Goal: Task Accomplishment & Management: Manage account settings

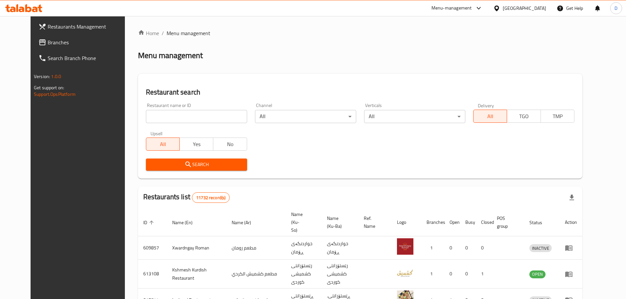
click at [146, 115] on input "search" at bounding box center [196, 116] width 101 height 13
type input "Mars"
click at [180, 163] on span "Search" at bounding box center [196, 165] width 91 height 8
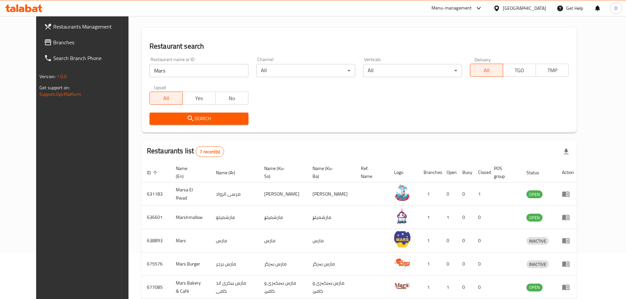
scroll to position [128, 0]
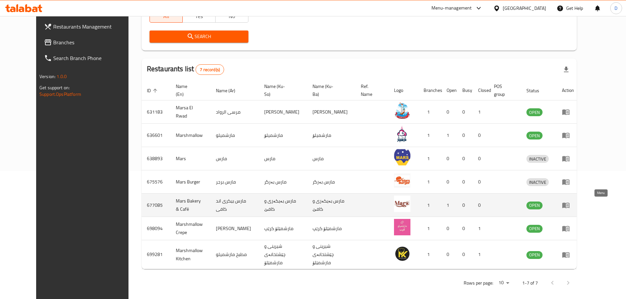
click at [570, 206] on icon "enhanced table" at bounding box center [565, 206] width 7 height 6
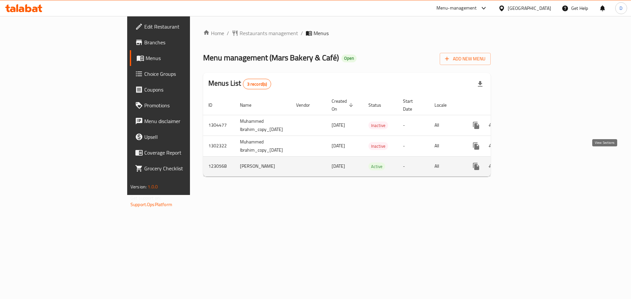
click at [526, 164] on icon "enhanced table" at bounding box center [524, 167] width 6 height 6
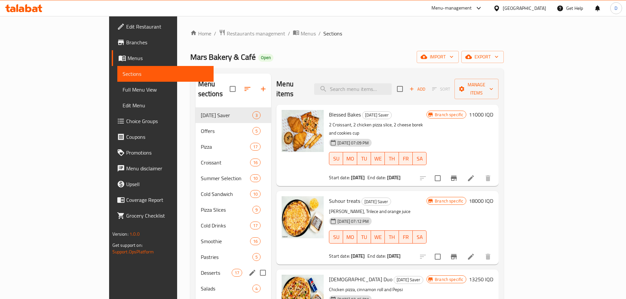
click at [196, 265] on div "Desserts 17" at bounding box center [234, 273] width 76 height 16
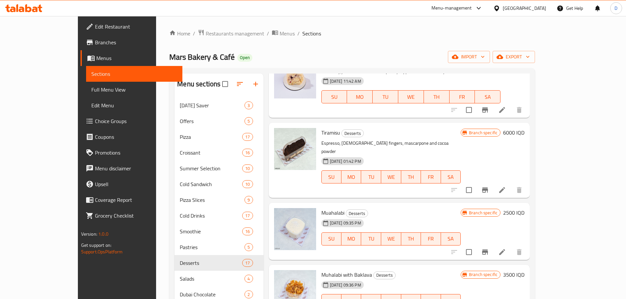
scroll to position [723, 0]
click at [525, 128] on h6 "6000 IQD" at bounding box center [513, 132] width 21 height 9
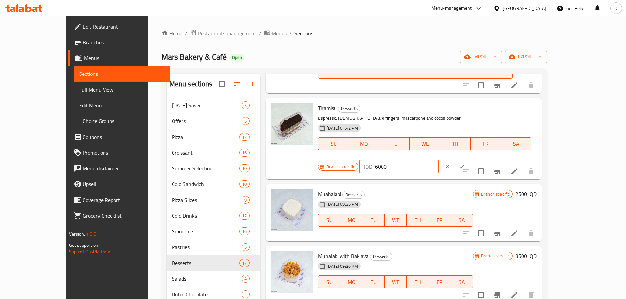
drag, startPoint x: 511, startPoint y: 104, endPoint x: 503, endPoint y: 104, distance: 8.2
click at [439, 160] on div "IQD 6000 ​" at bounding box center [399, 166] width 79 height 13
click at [439, 160] on input "7000" at bounding box center [407, 166] width 64 height 13
type input "7000"
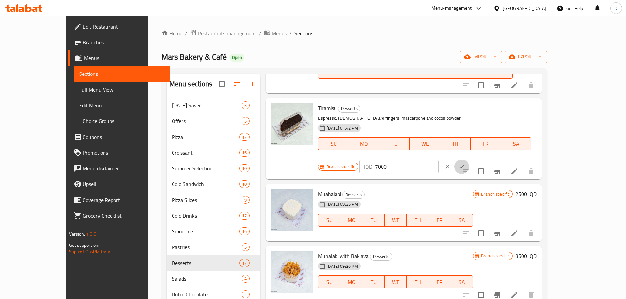
click at [465, 164] on icon "ok" at bounding box center [461, 167] width 7 height 7
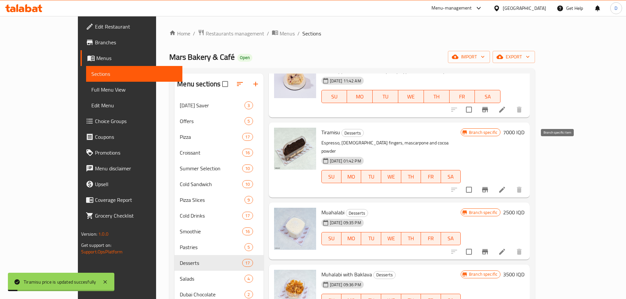
click at [489, 186] on icon "Branch-specific-item" at bounding box center [485, 190] width 8 height 8
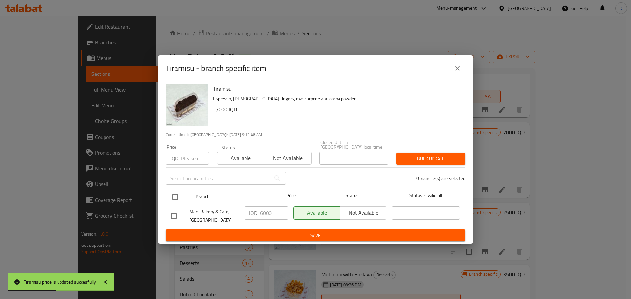
drag, startPoint x: 175, startPoint y: 195, endPoint x: 243, endPoint y: 195, distance: 67.7
click at [175, 195] on input "checkbox" at bounding box center [175, 197] width 14 height 14
checkbox input "true"
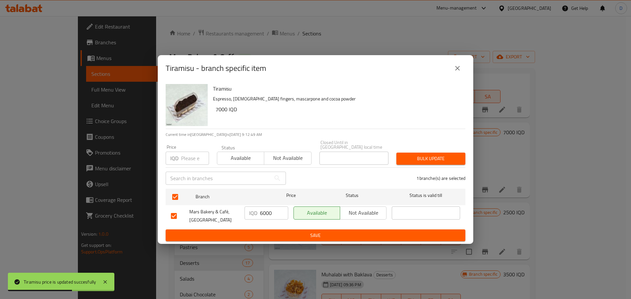
click at [265, 210] on input "6000" at bounding box center [274, 213] width 28 height 13
paste input "7"
type input "7000"
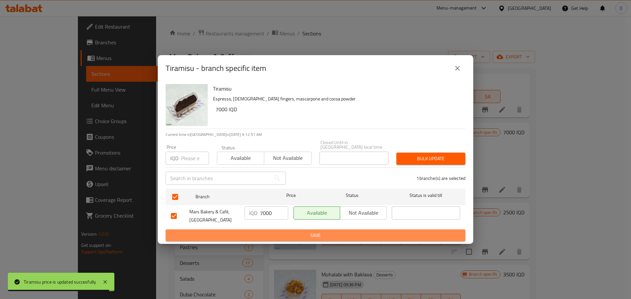
click at [317, 233] on span "Save" at bounding box center [315, 236] width 289 height 8
